Goal: Transaction & Acquisition: Purchase product/service

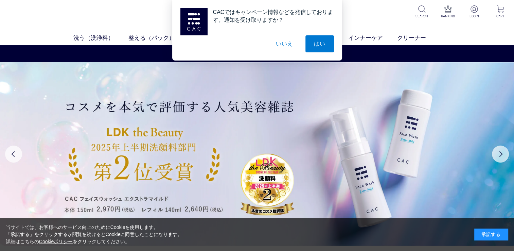
click at [283, 43] on button "いいえ" at bounding box center [284, 43] width 34 height 17
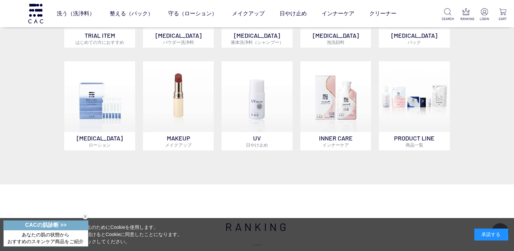
scroll to position [366, 0]
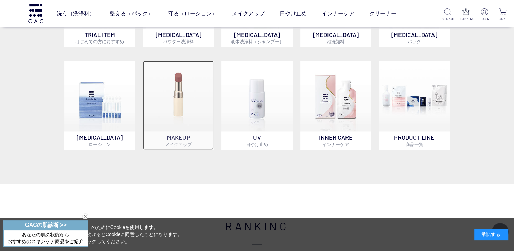
click at [179, 141] on p "MAKEUP メイクアップ" at bounding box center [178, 140] width 71 height 18
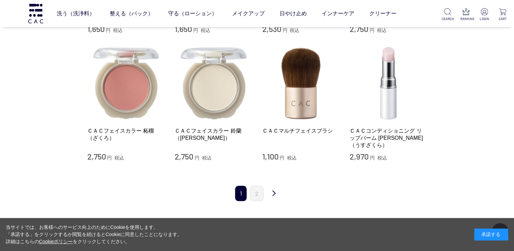
scroll to position [663, 0]
click at [270, 186] on link "次" at bounding box center [274, 193] width 14 height 16
